Goal: Task Accomplishment & Management: Manage account settings

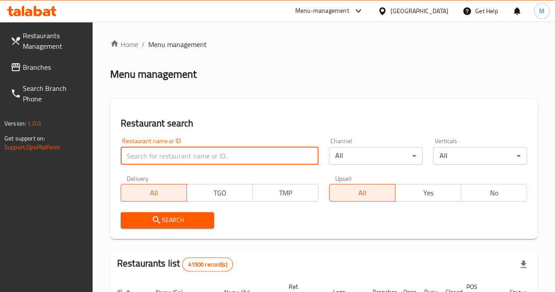
click at [182, 156] on input "search" at bounding box center [220, 156] width 198 height 18
paste input "739089"
type input "739089"
click button "Search" at bounding box center [168, 220] width 94 height 16
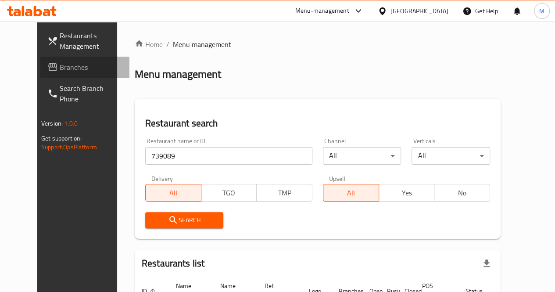
click at [60, 72] on span "Branches" at bounding box center [91, 67] width 63 height 11
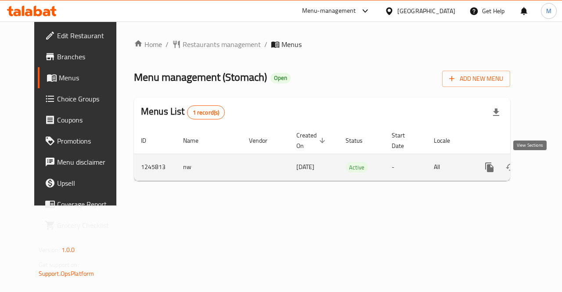
click at [547, 172] on icon "enhanced table" at bounding box center [552, 167] width 11 height 11
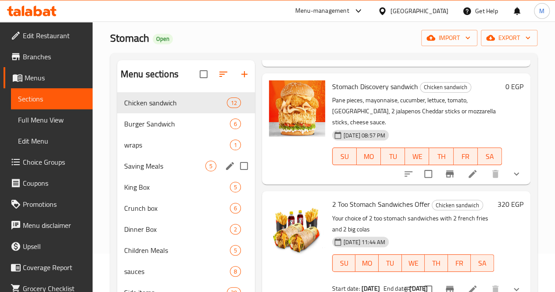
scroll to position [29, 0]
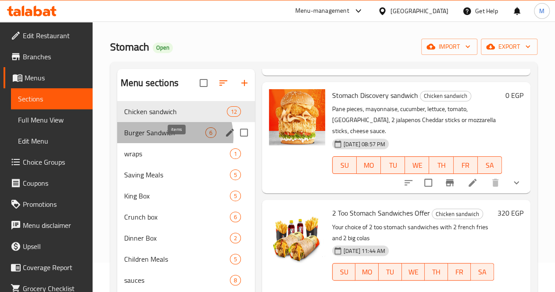
click at [205, 138] on div "6" at bounding box center [210, 132] width 11 height 11
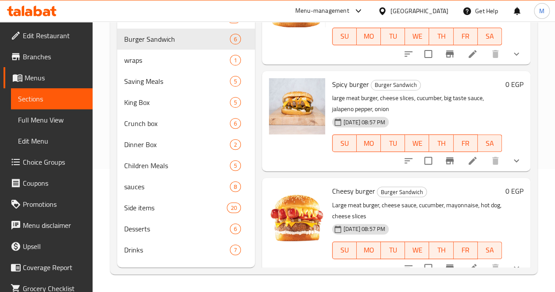
scroll to position [132, 0]
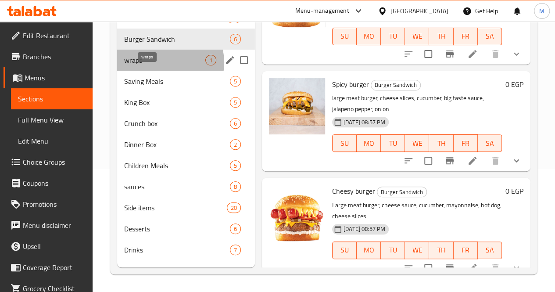
click at [170, 65] on span "wraps" at bounding box center [164, 60] width 81 height 11
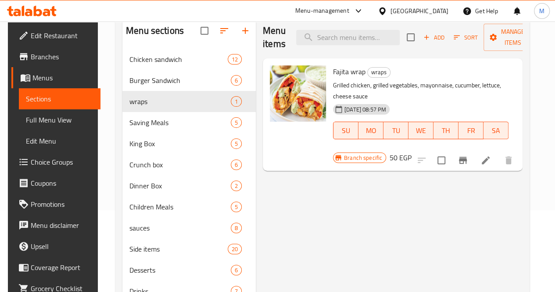
scroll to position [73, 0]
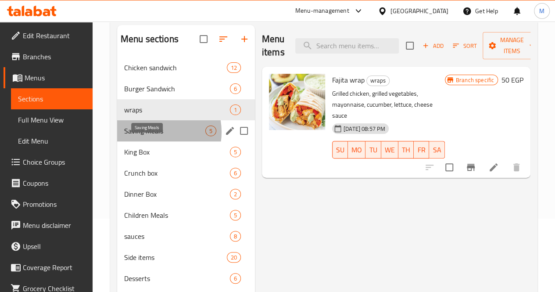
click at [153, 136] on span "Saving Meals" at bounding box center [164, 131] width 81 height 11
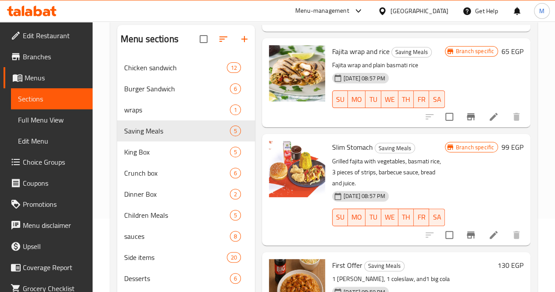
scroll to position [132, 0]
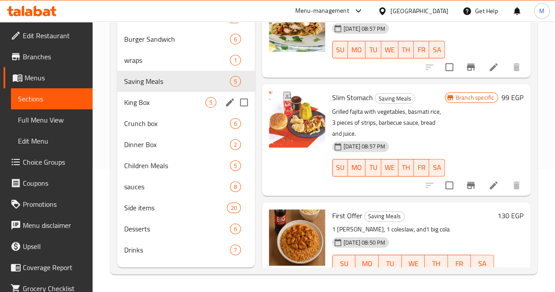
click at [147, 113] on div "King Box 5" at bounding box center [186, 102] width 138 height 21
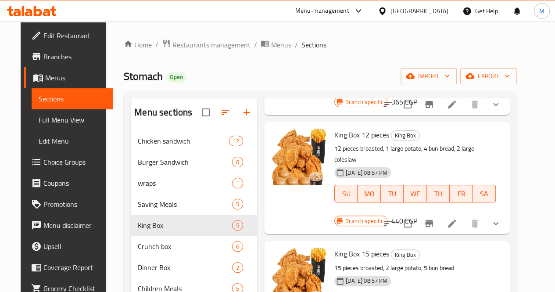
scroll to position [235, 0]
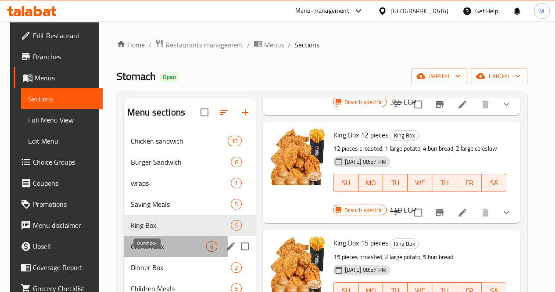
click at [145, 252] on span "Crunch box" at bounding box center [169, 246] width 76 height 11
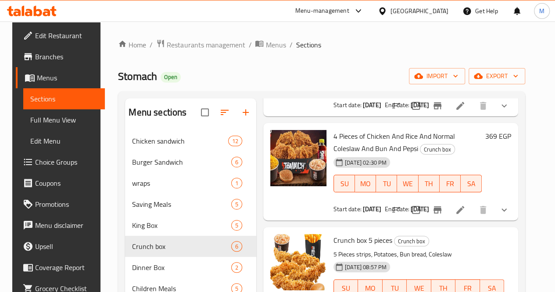
scroll to position [132, 0]
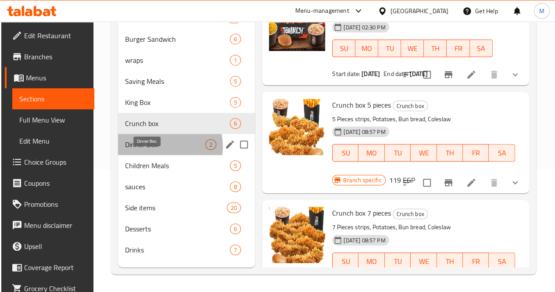
click at [158, 150] on span "Dinner Box" at bounding box center [165, 144] width 80 height 11
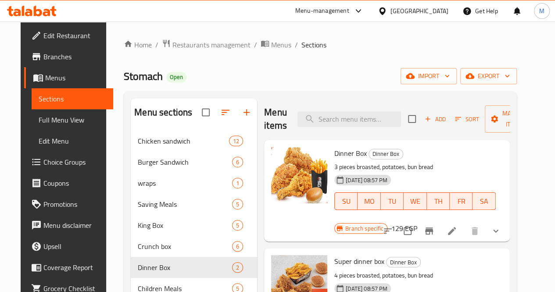
scroll to position [132, 0]
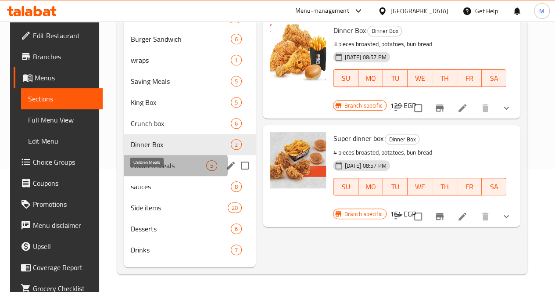
click at [159, 169] on span "Children Meals" at bounding box center [169, 165] width 76 height 11
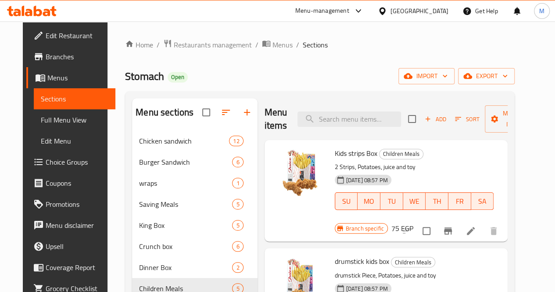
click at [265, 99] on div "Menu items Add Sort Manage items" at bounding box center [387, 119] width 244 height 42
click at [414, 222] on div "Branch specific 75 EGP" at bounding box center [374, 228] width 79 height 12
